Goal: Task Accomplishment & Management: Complete application form

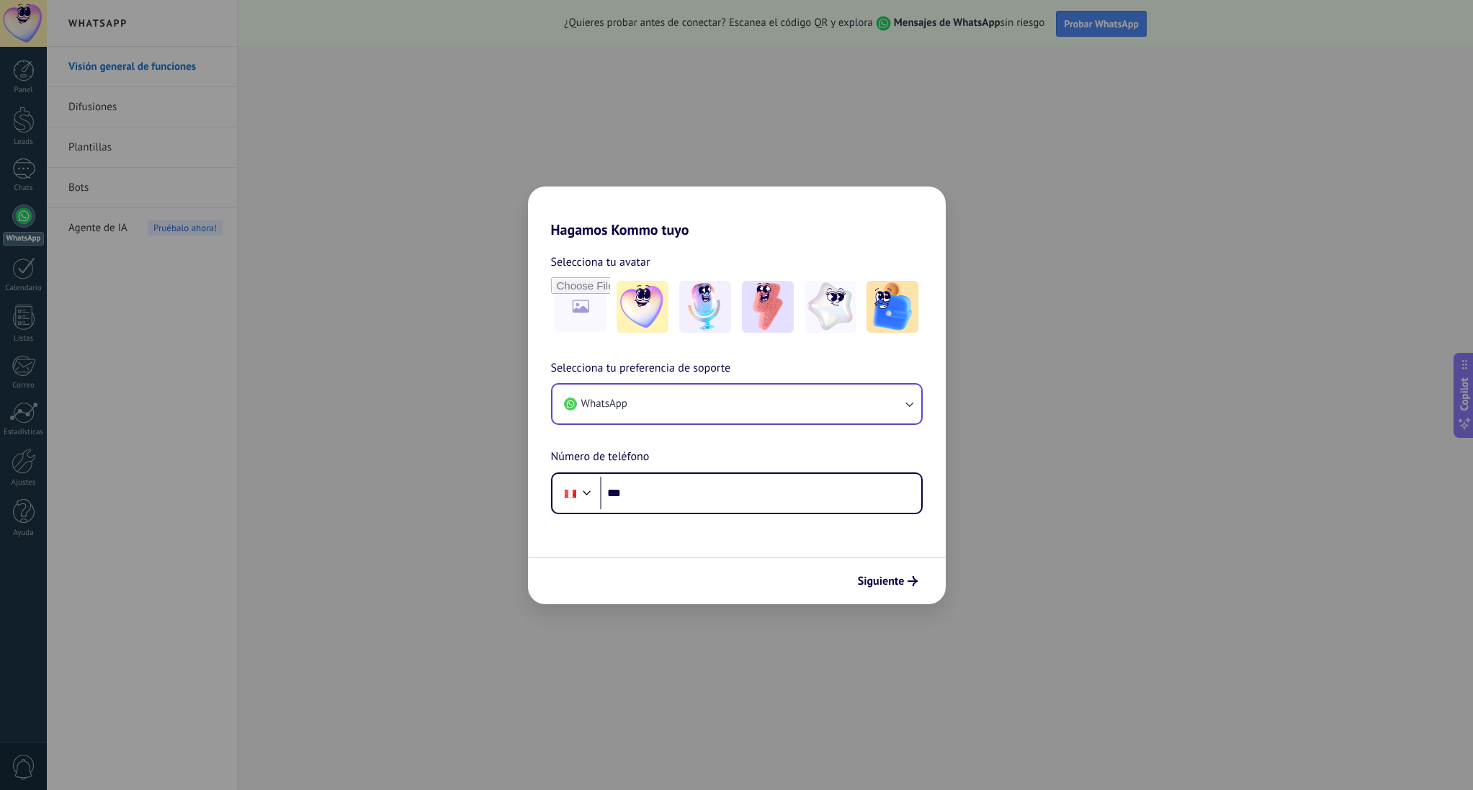
click at [782, 405] on button "WhatsApp" at bounding box center [737, 404] width 369 height 39
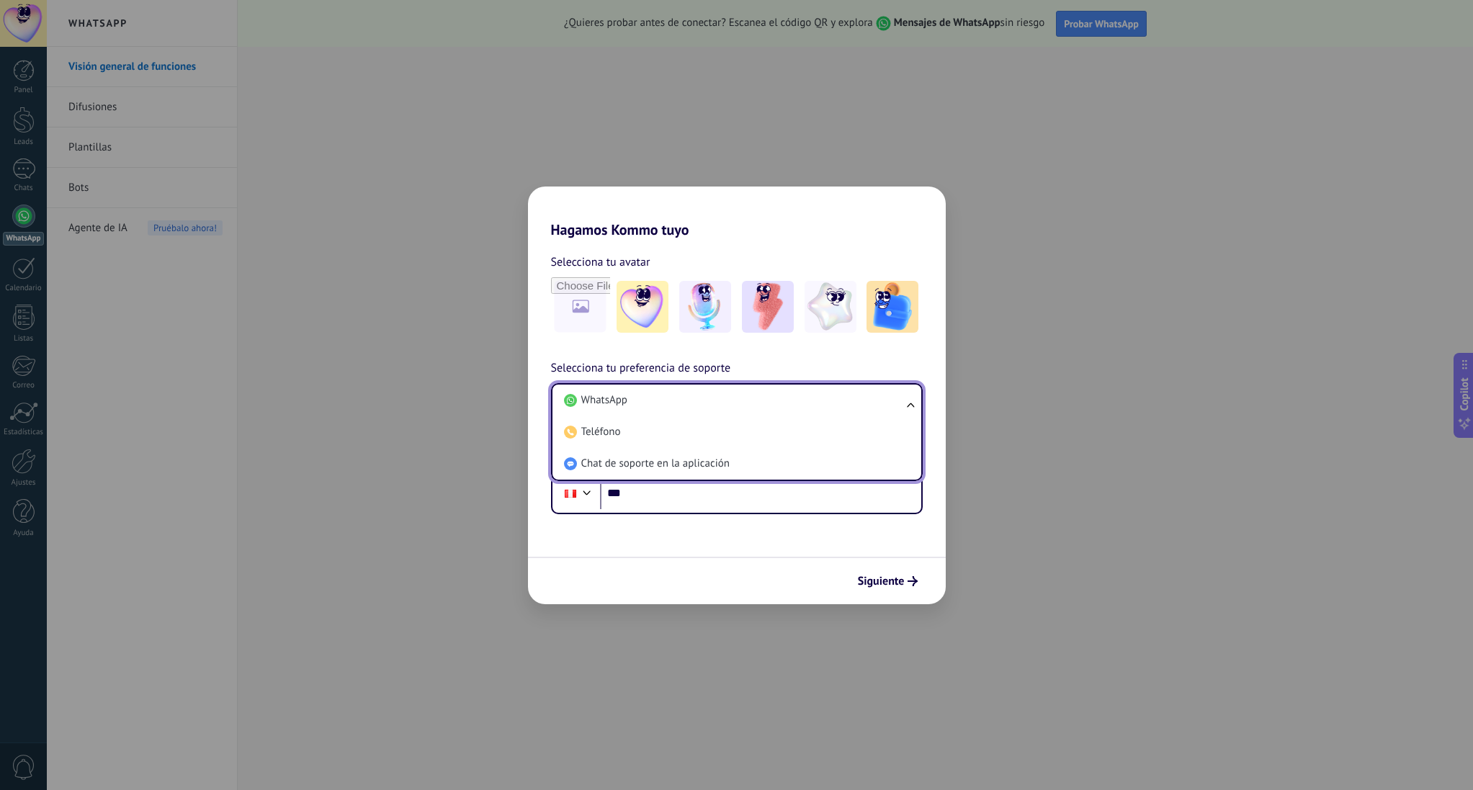
click at [816, 357] on div "Selecciona tu avatar Selecciona tu preferencia de soporte WhatsApp WhatsApp Tel…" at bounding box center [737, 376] width 418 height 276
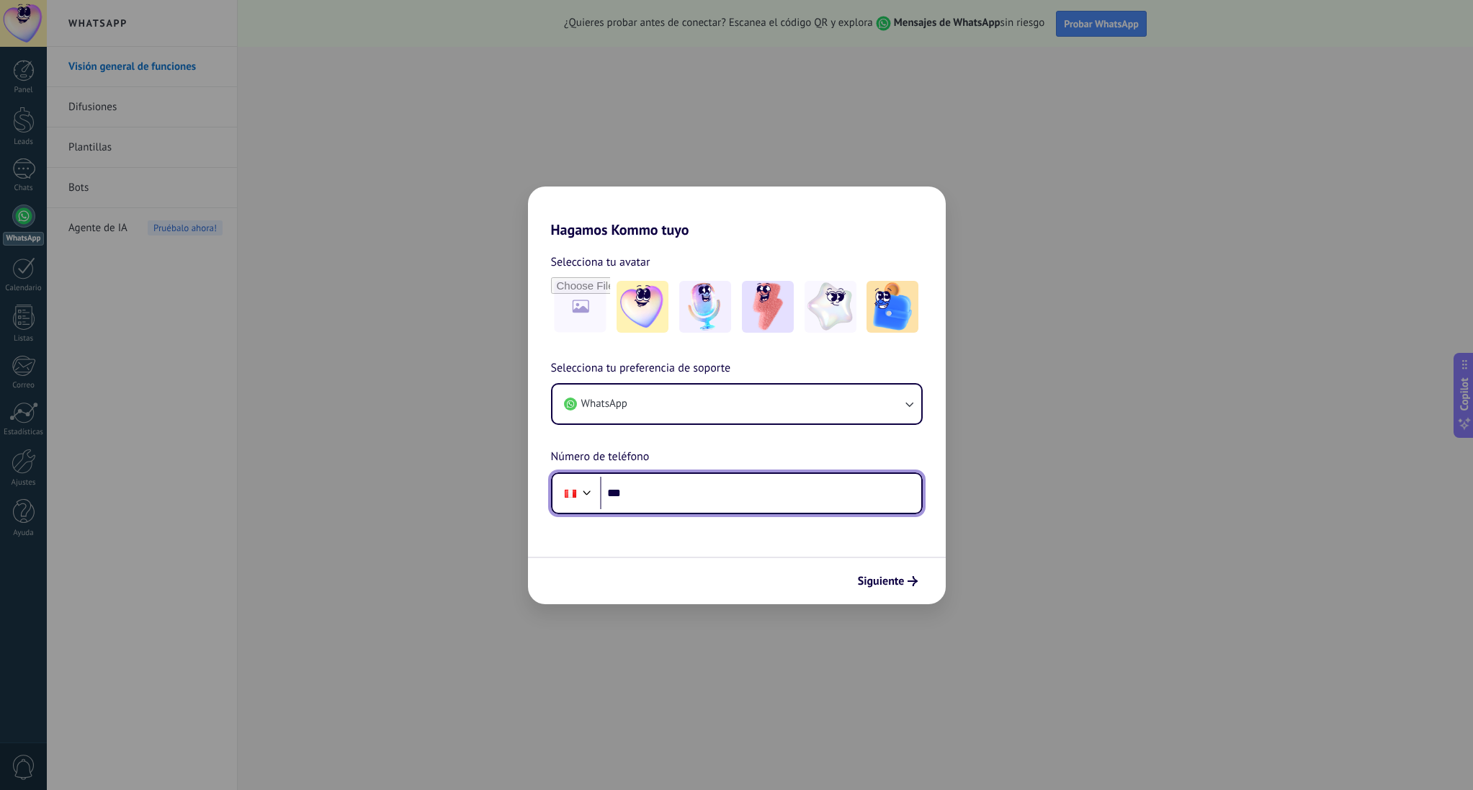
click at [723, 486] on input "***" at bounding box center [760, 493] width 321 height 33
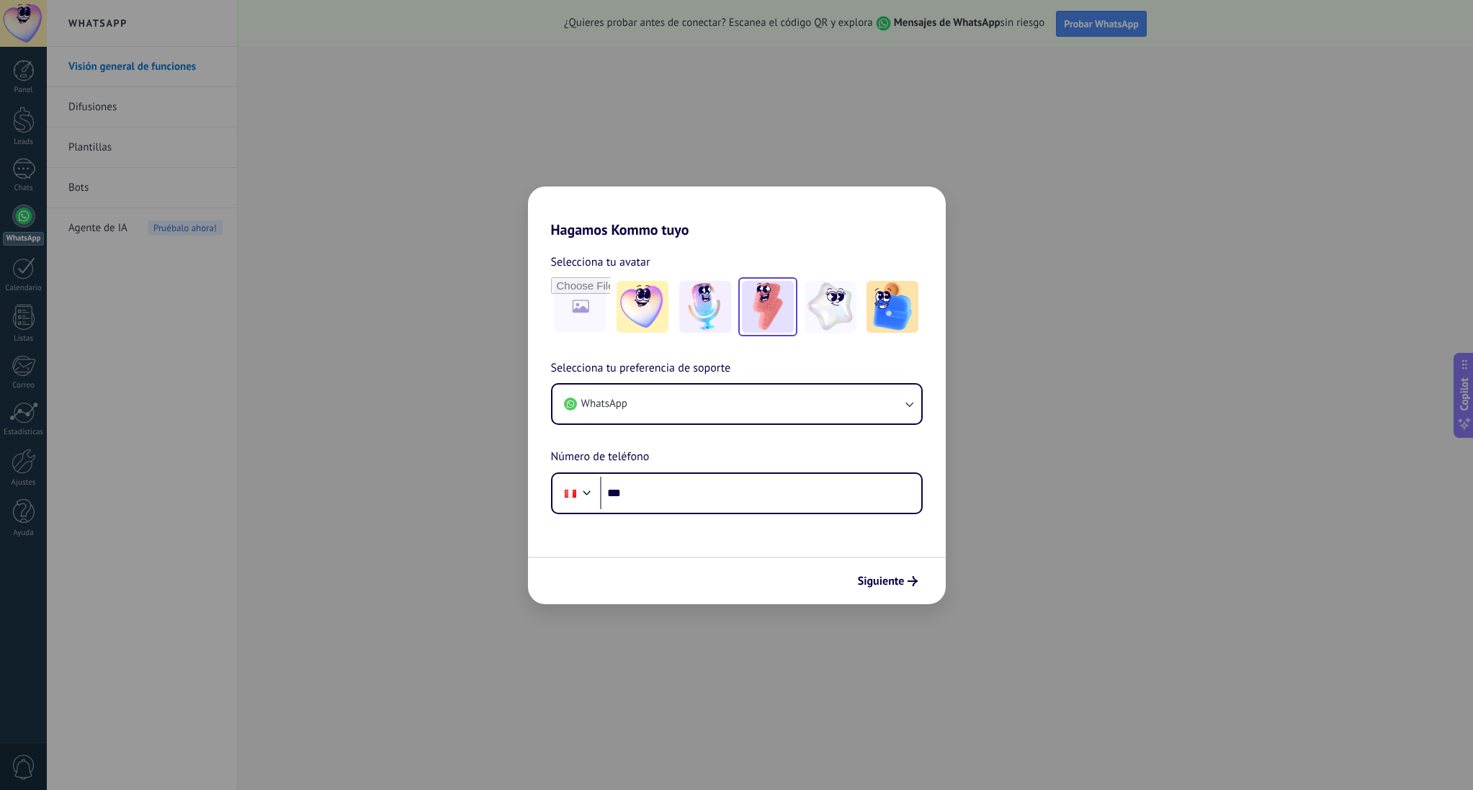
click at [757, 311] on img at bounding box center [768, 307] width 52 height 52
click at [564, 291] on input "file" at bounding box center [581, 307] width 56 height 56
type input "**********"
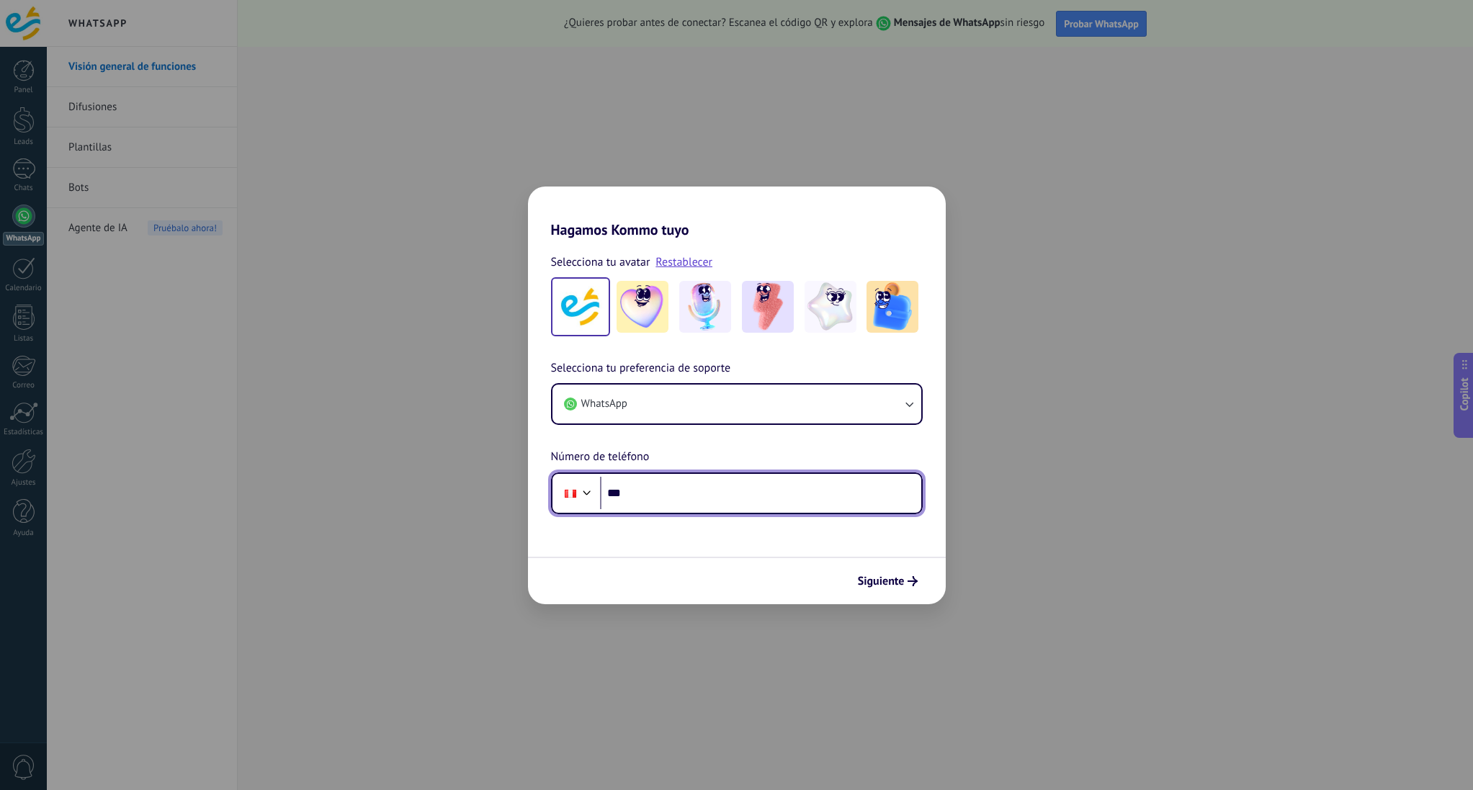
click at [718, 492] on input "***" at bounding box center [760, 493] width 321 height 33
type input "**********"
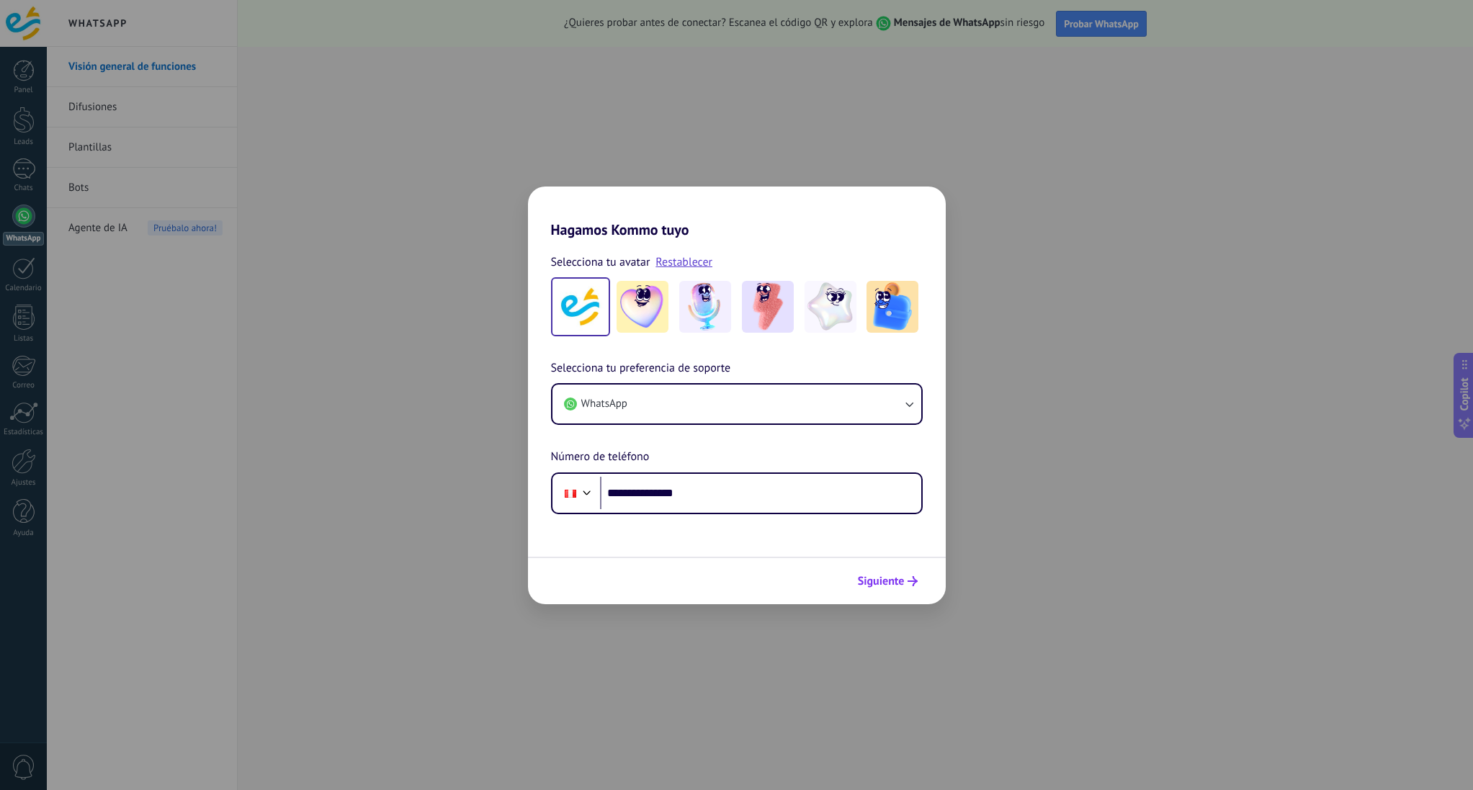
click at [904, 582] on span "Siguiente" at bounding box center [881, 581] width 47 height 10
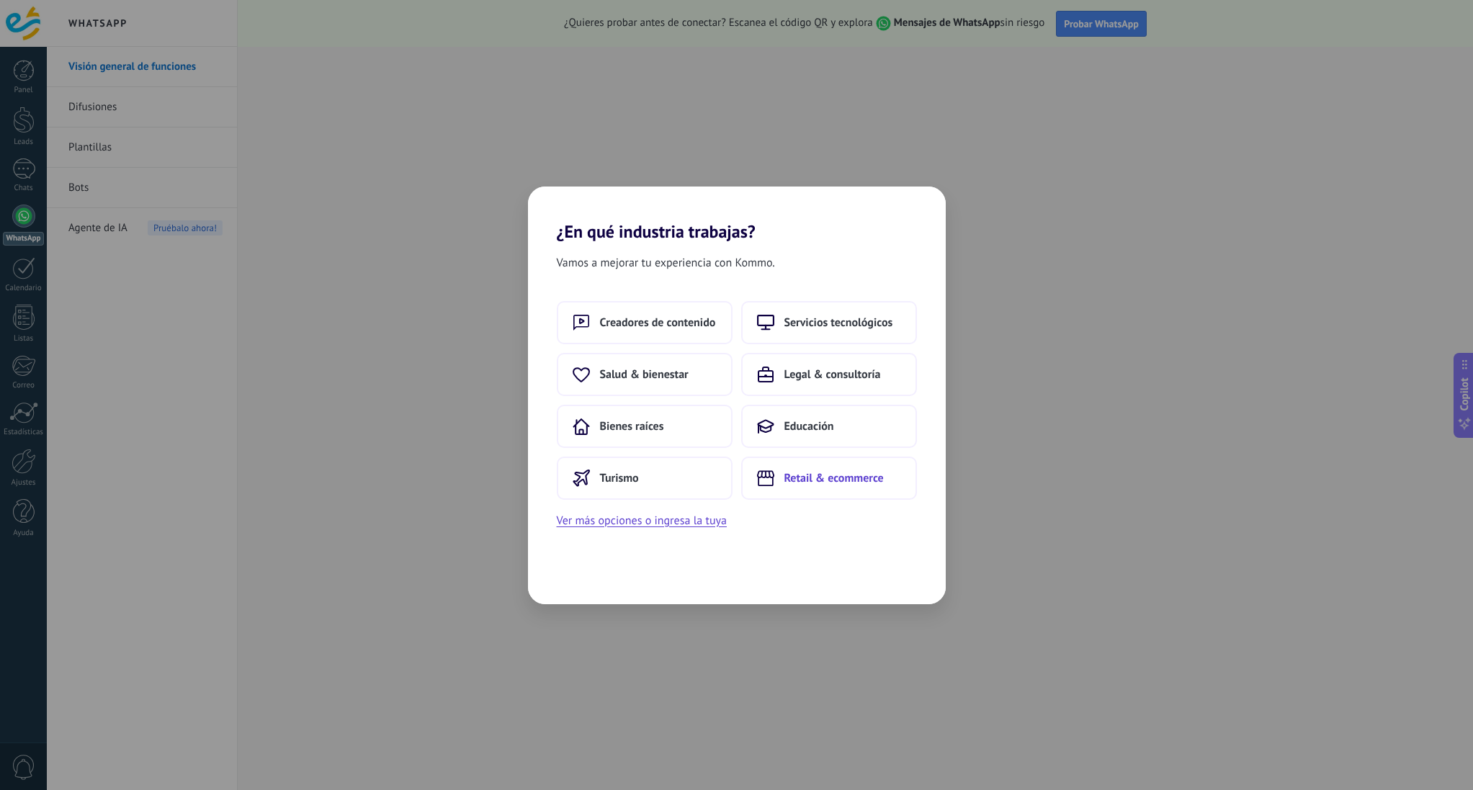
click at [835, 481] on span "Retail & ecommerce" at bounding box center [834, 478] width 99 height 14
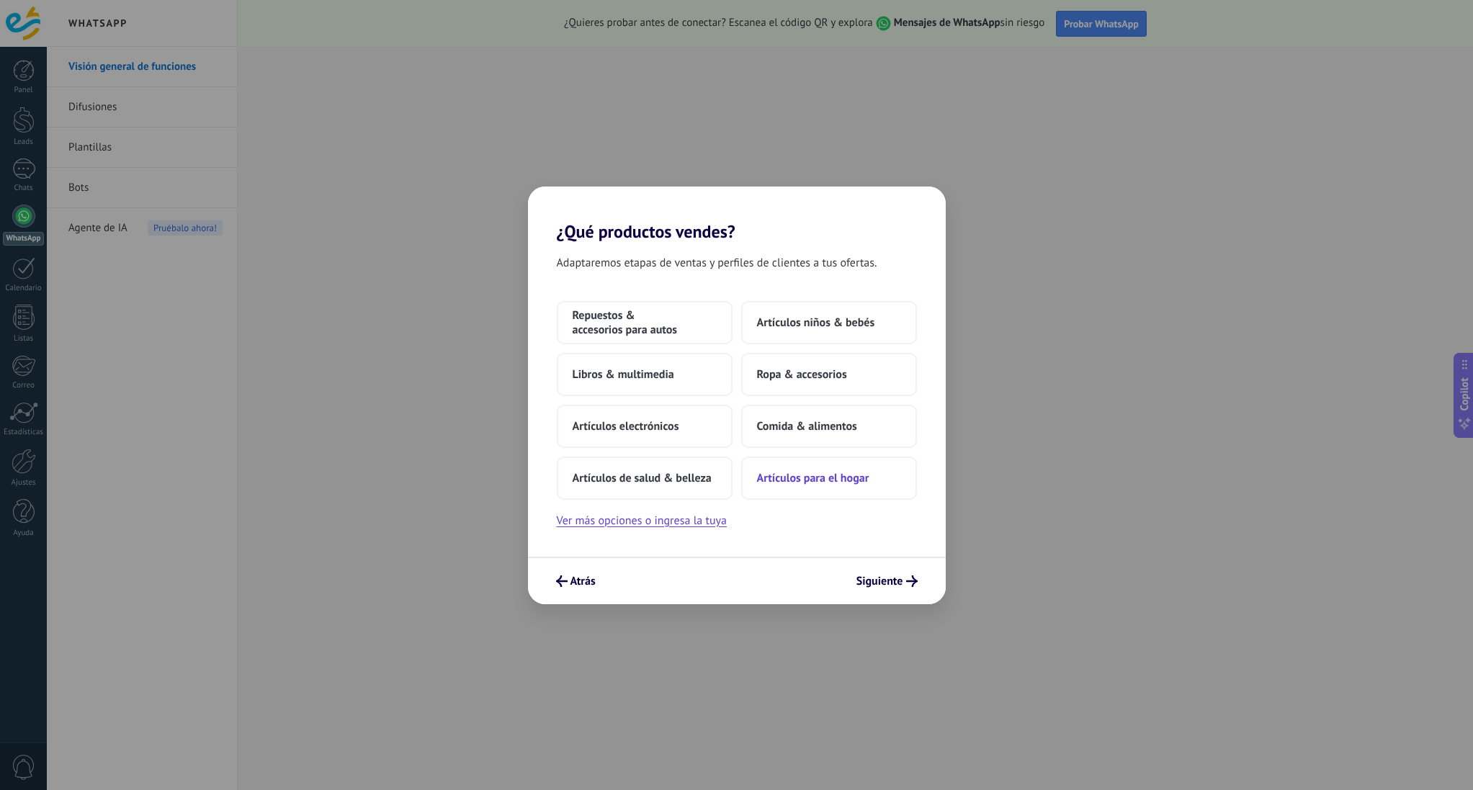
click at [827, 479] on span "Artículos para el hogar" at bounding box center [813, 478] width 112 height 14
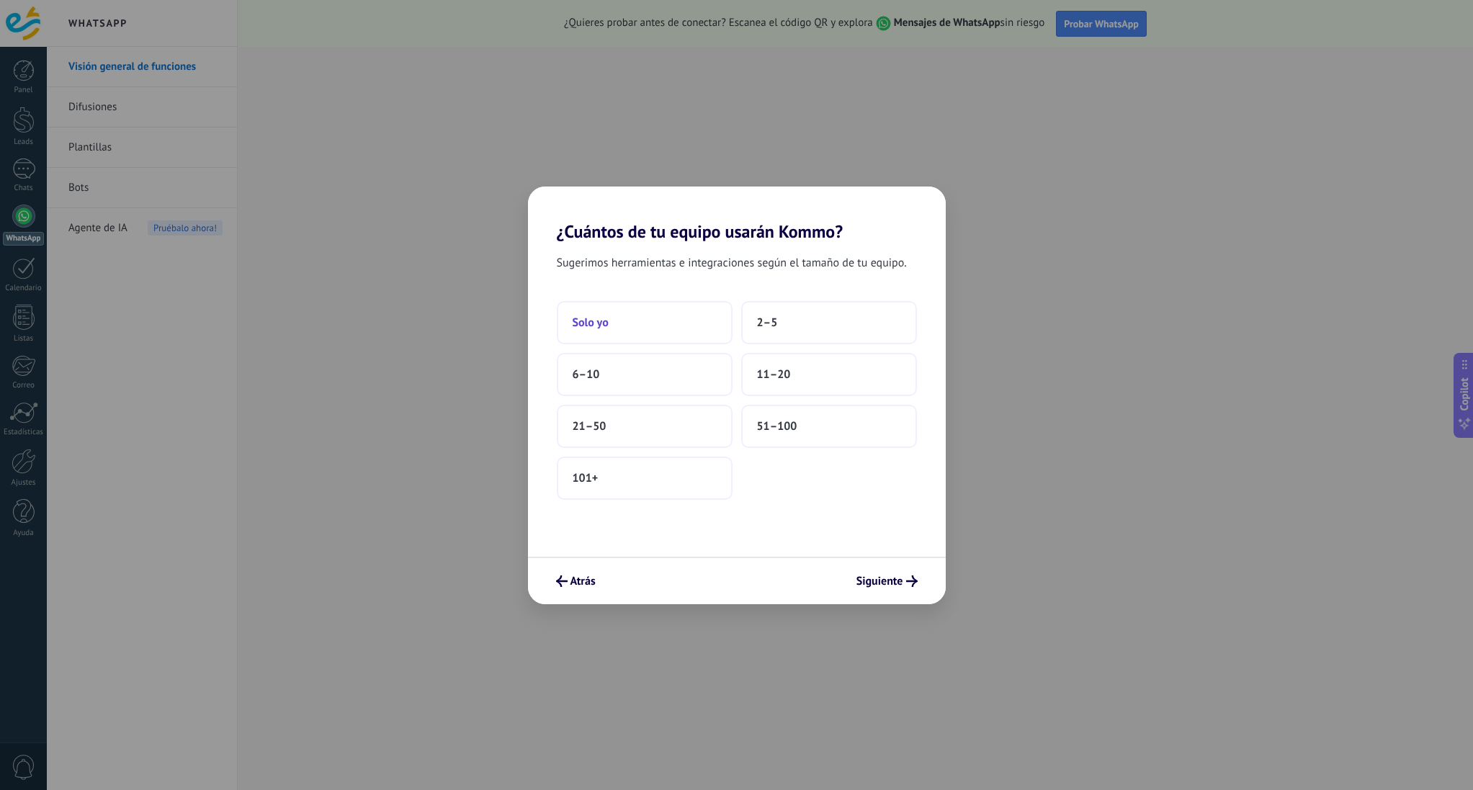
click at [670, 324] on button "Solo yo" at bounding box center [645, 322] width 176 height 43
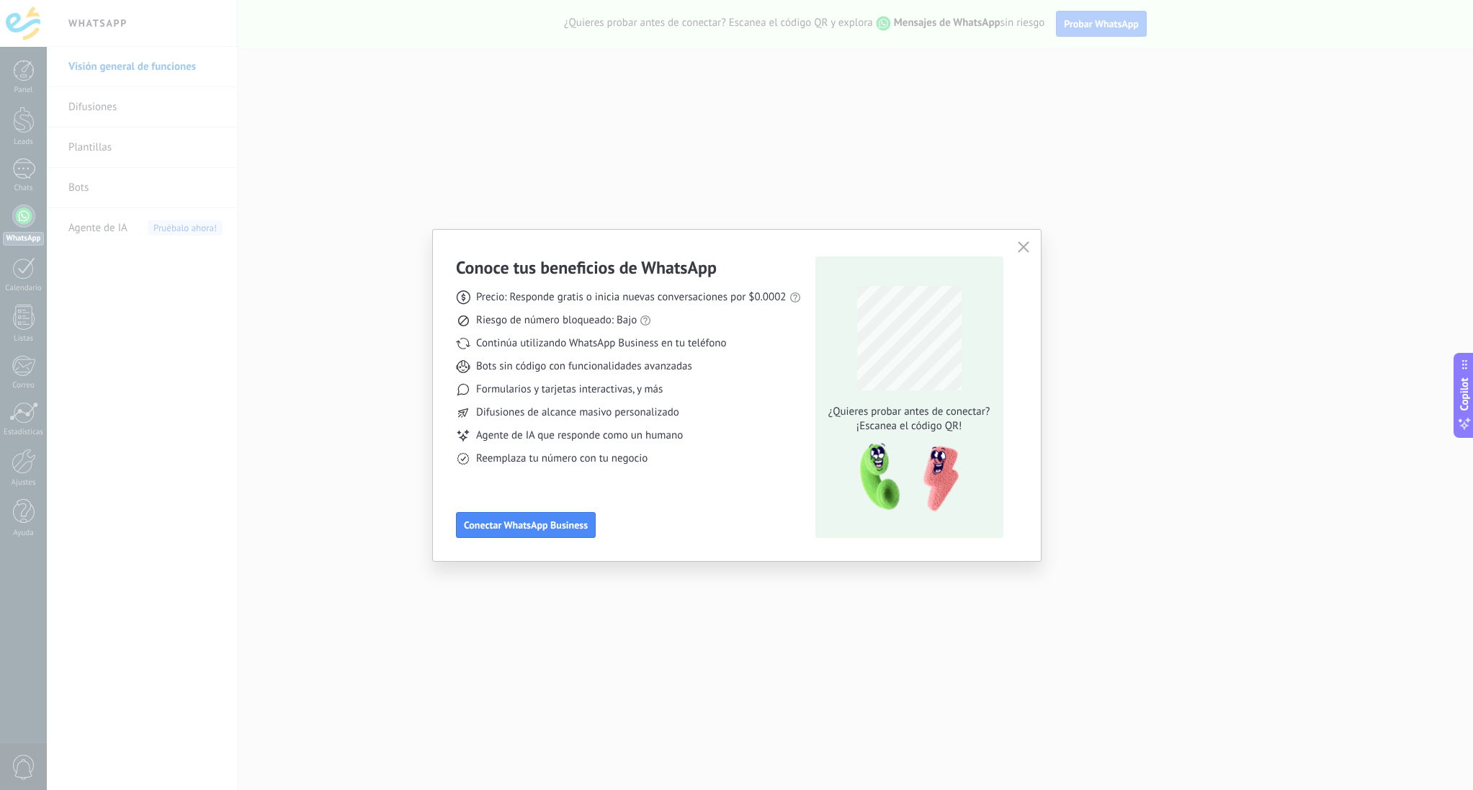
click at [732, 380] on div "Precio: Responde gratis o inicia nuevas conversaciones por $0.0002 Riesgo de nú…" at bounding box center [628, 372] width 345 height 187
click at [806, 274] on link "precios actuales de Meta" at bounding box center [824, 272] width 115 height 14
click at [723, 334] on div "Precio: Responde gratis o inicia nuevas conversaciones por $0.0002 Riesgo de nú…" at bounding box center [628, 372] width 345 height 187
click at [745, 355] on div "Precio: Responde gratis o inicia nuevas conversaciones por $0.0002 Riesgo de nú…" at bounding box center [628, 372] width 345 height 187
click at [737, 357] on div "Precio: Responde gratis o inicia nuevas conversaciones por $0.0002 Riesgo de nú…" at bounding box center [628, 372] width 345 height 187
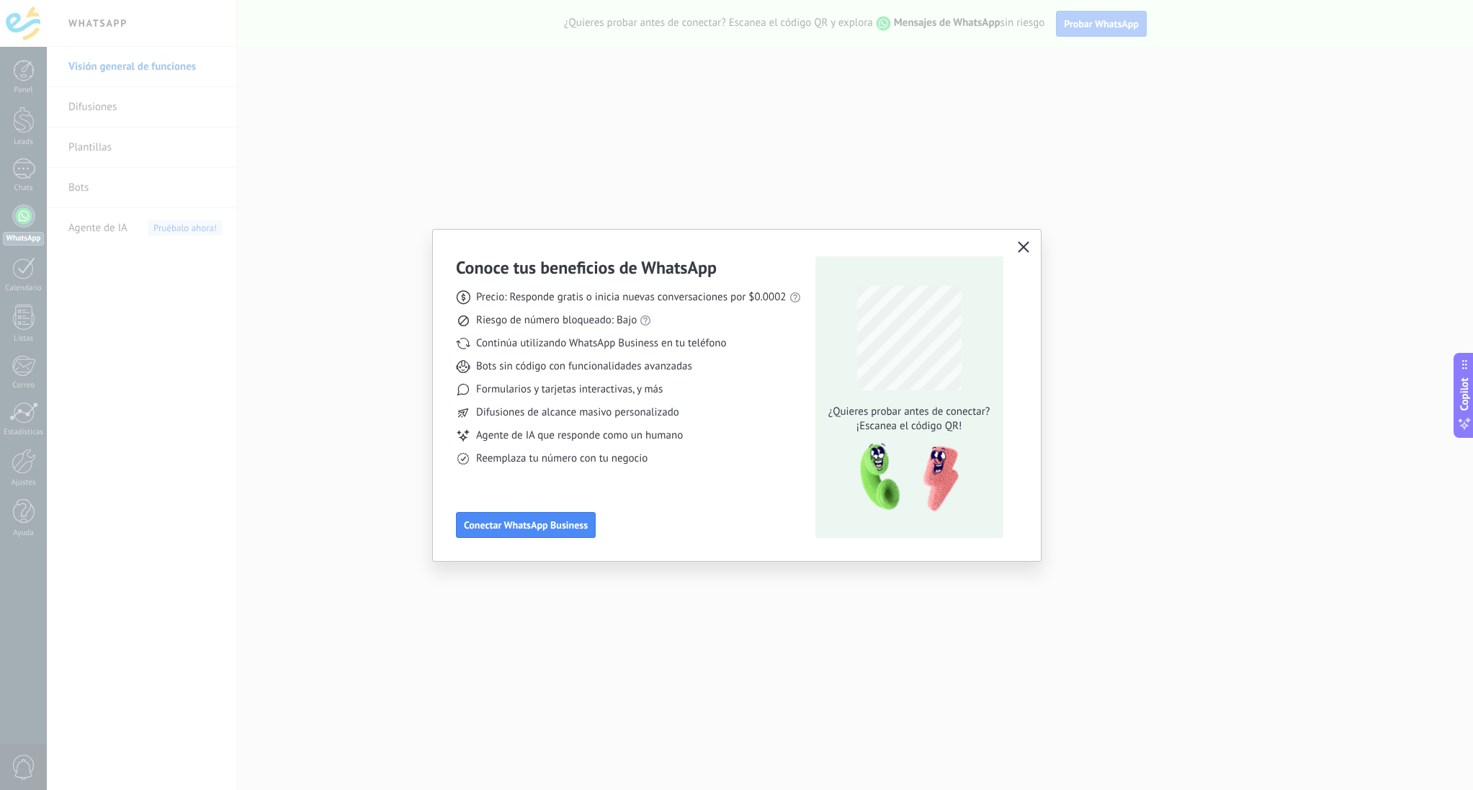
click at [1020, 247] on icon "button" at bounding box center [1024, 247] width 12 height 12
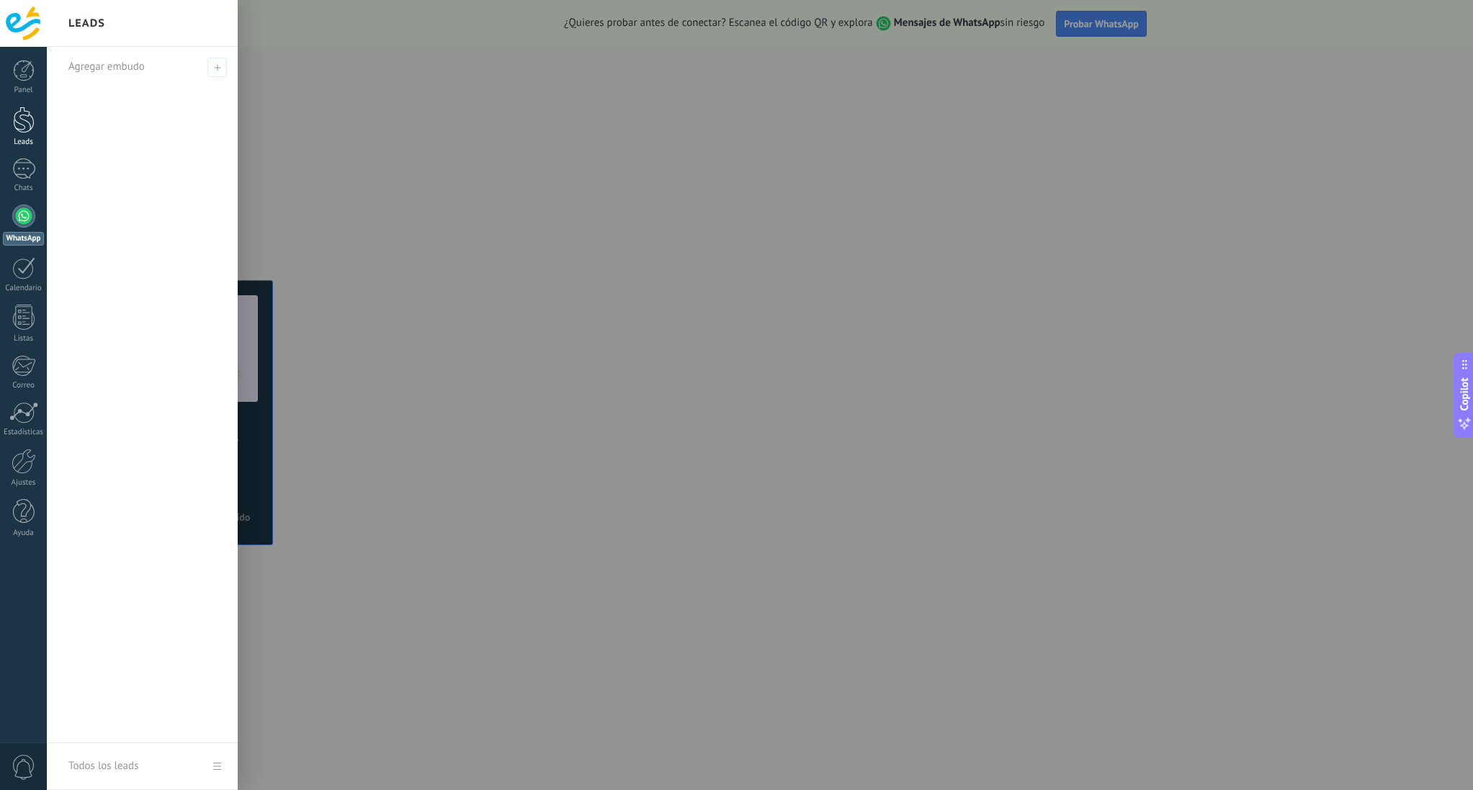
click at [24, 125] on div at bounding box center [24, 120] width 22 height 27
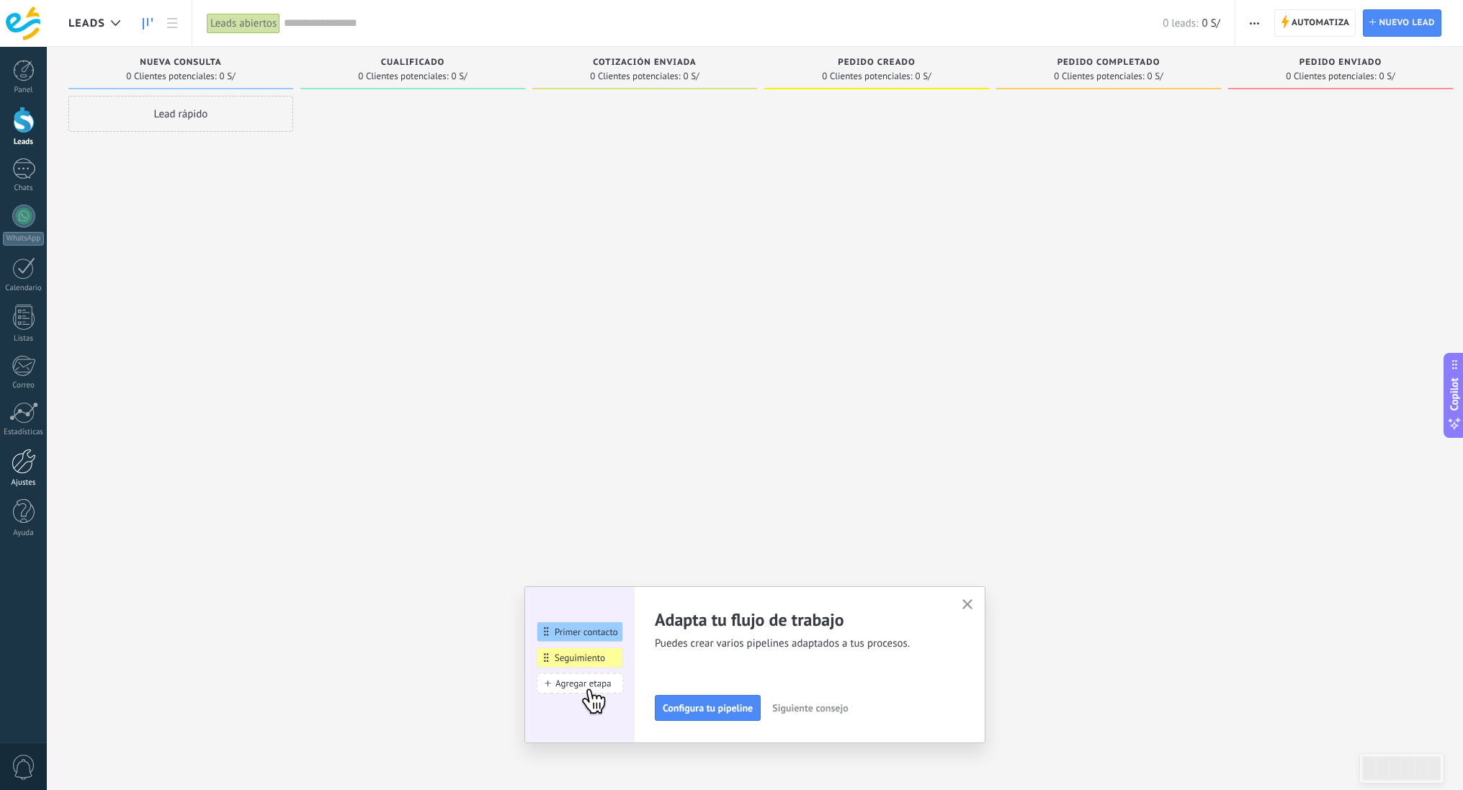
click at [25, 478] on div "Ajustes" at bounding box center [24, 482] width 42 height 9
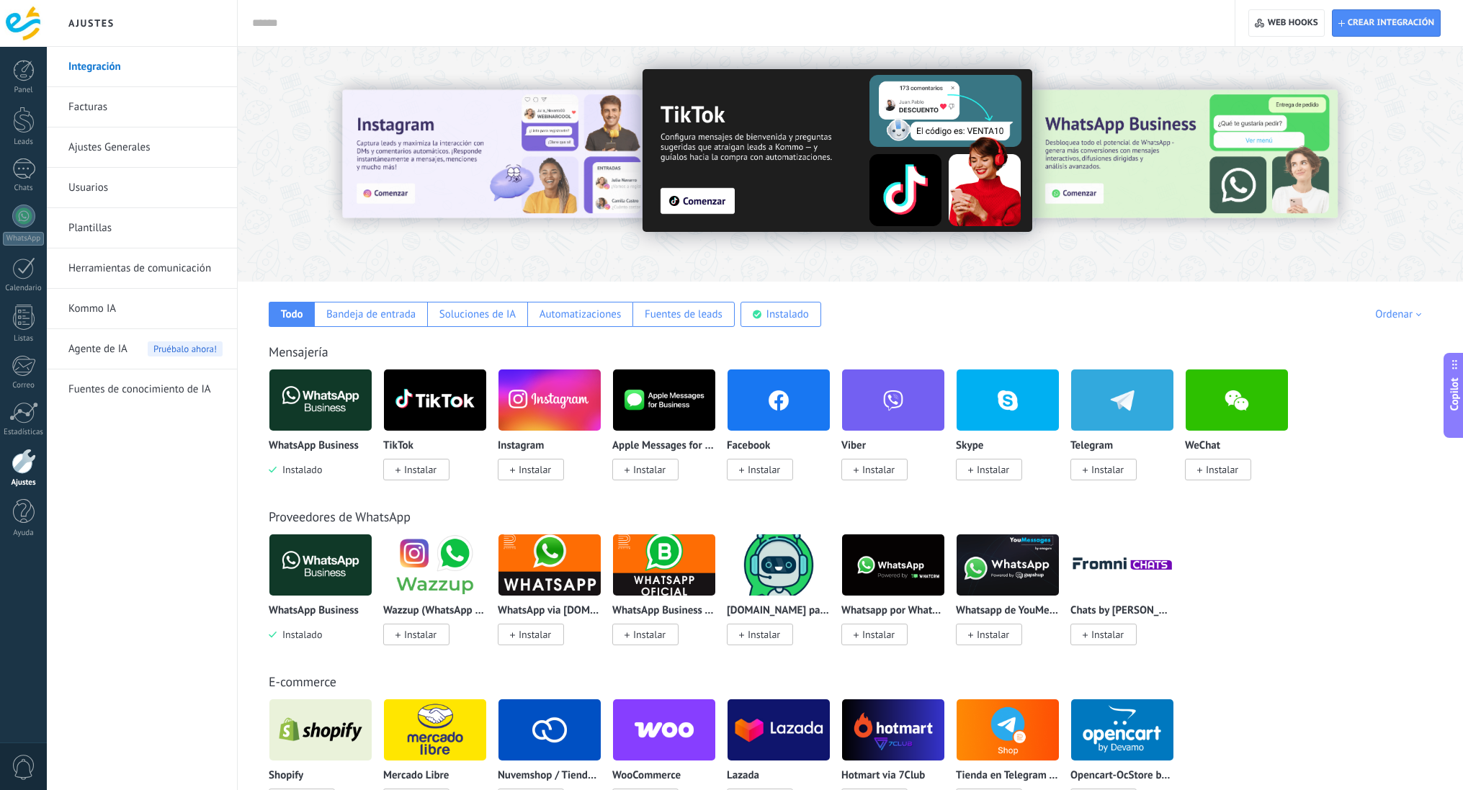
click at [29, 24] on div at bounding box center [23, 23] width 47 height 47
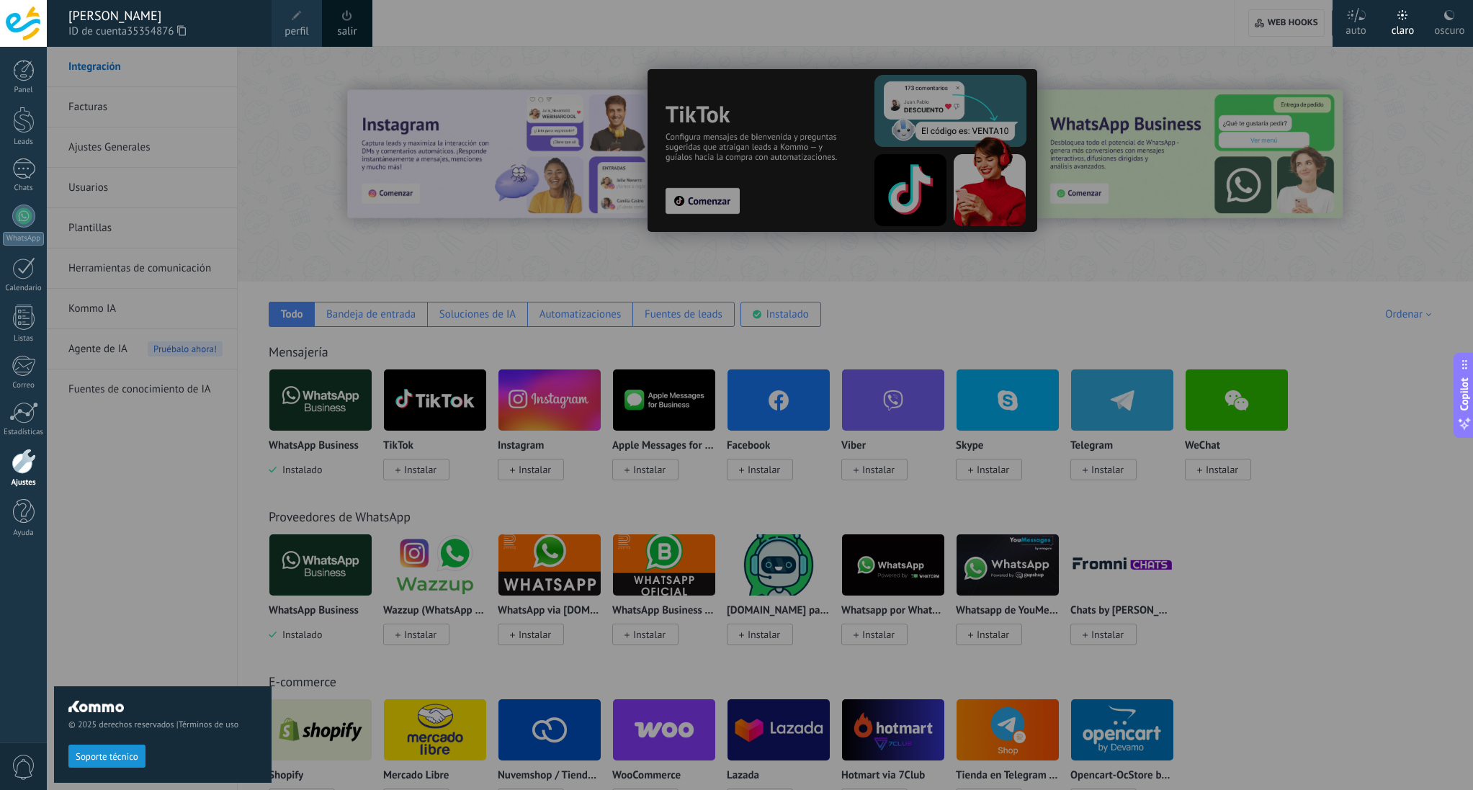
click at [1365, 19] on icon at bounding box center [1357, 15] width 20 height 14
click at [1095, 42] on div at bounding box center [783, 395] width 1473 height 790
click at [24, 25] on div at bounding box center [23, 23] width 47 height 47
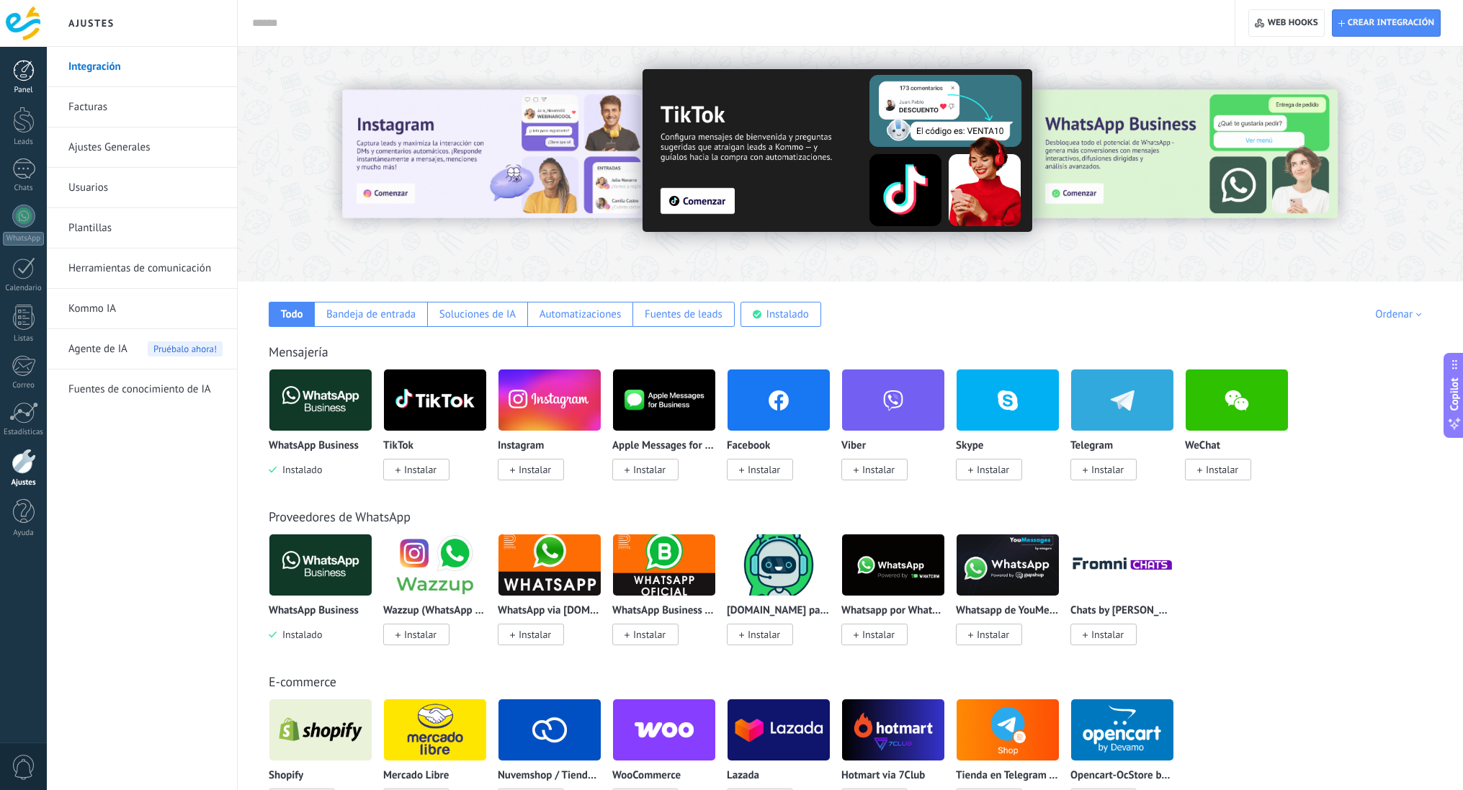
click at [26, 76] on div at bounding box center [24, 71] width 22 height 22
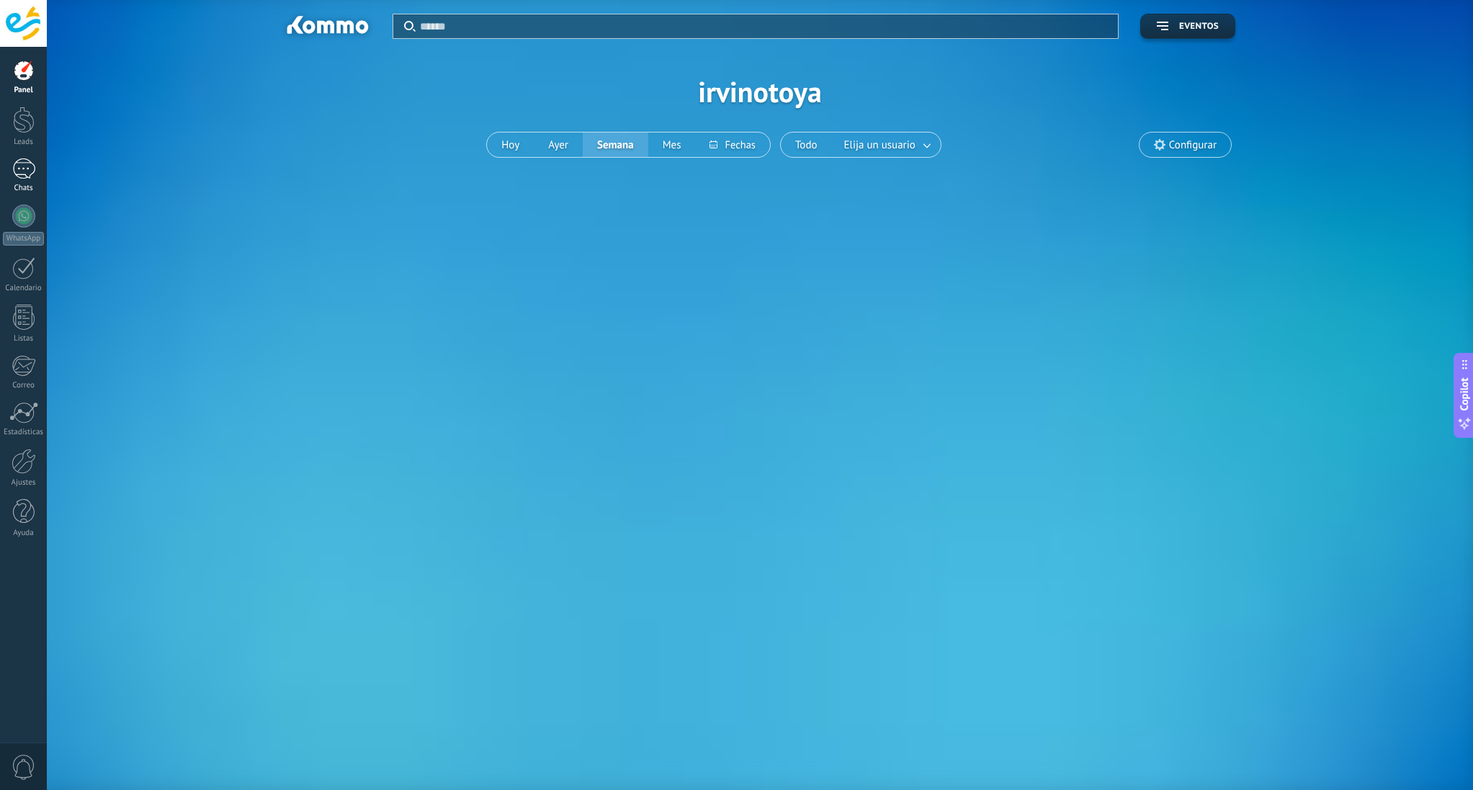
click at [22, 164] on div at bounding box center [23, 169] width 23 height 21
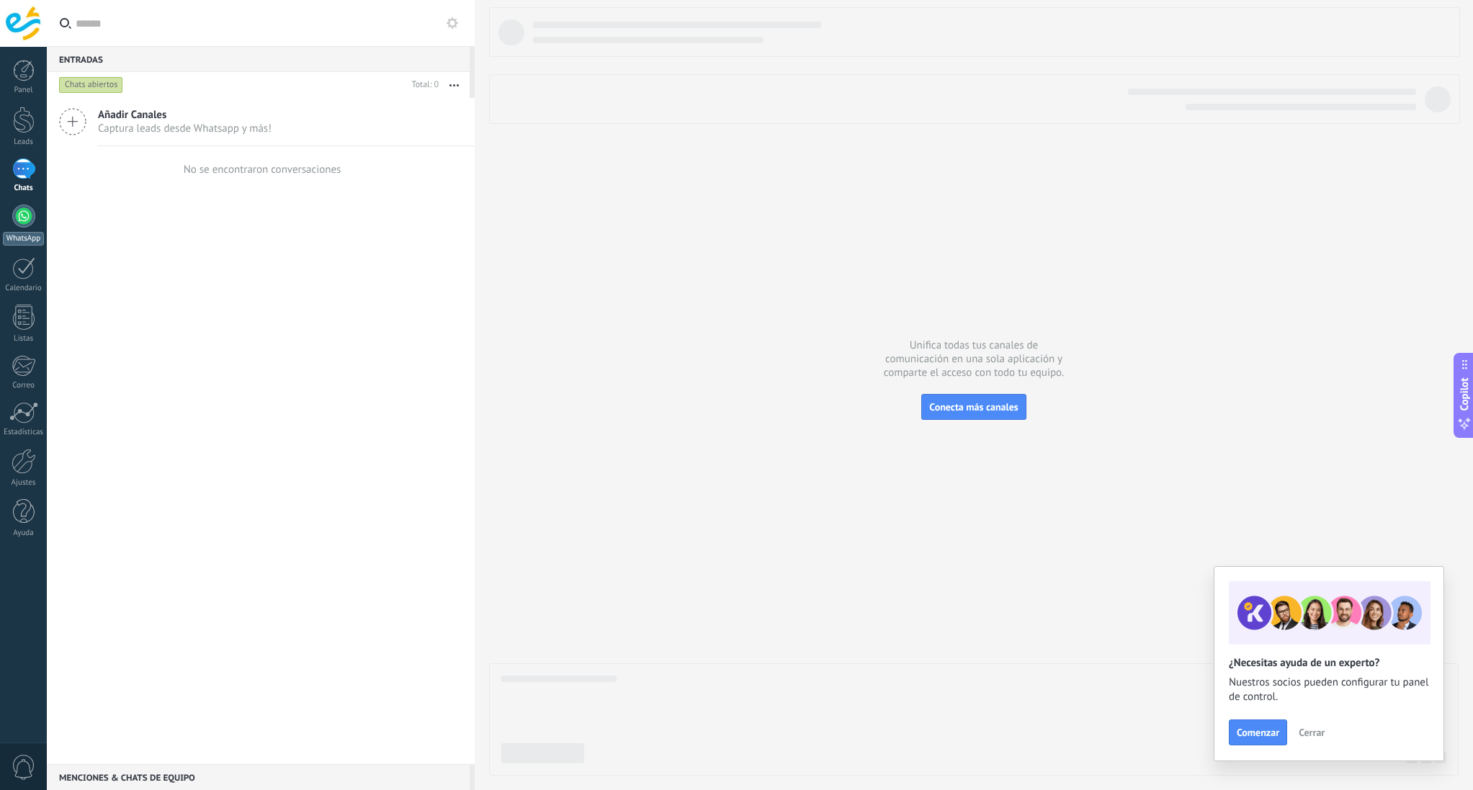
click at [22, 215] on div at bounding box center [23, 216] width 23 height 23
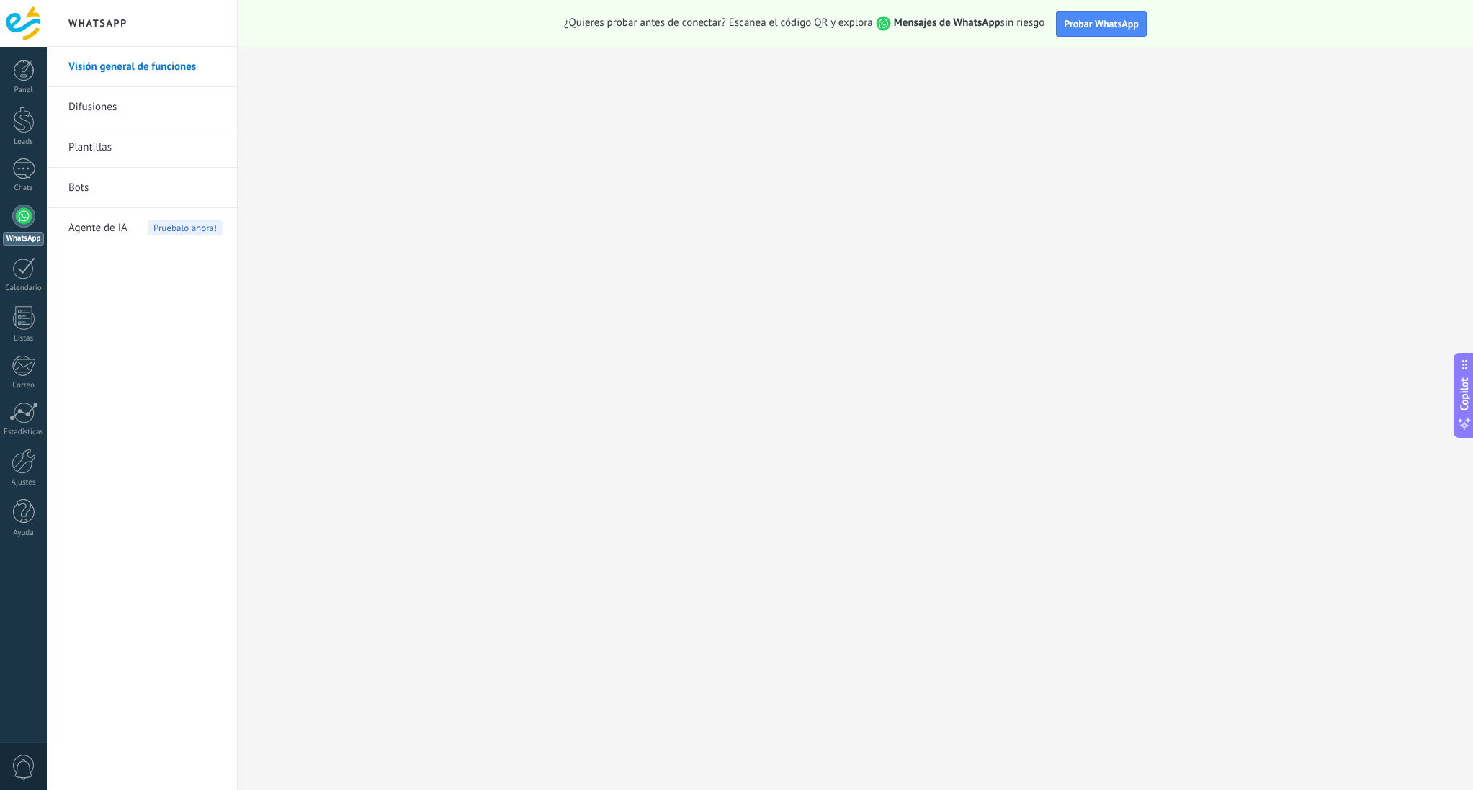
click at [29, 303] on div "Panel Leads Chats WhatsApp Clientes" at bounding box center [23, 306] width 47 height 493
click at [22, 164] on div at bounding box center [23, 169] width 23 height 21
